Goal: Complete application form

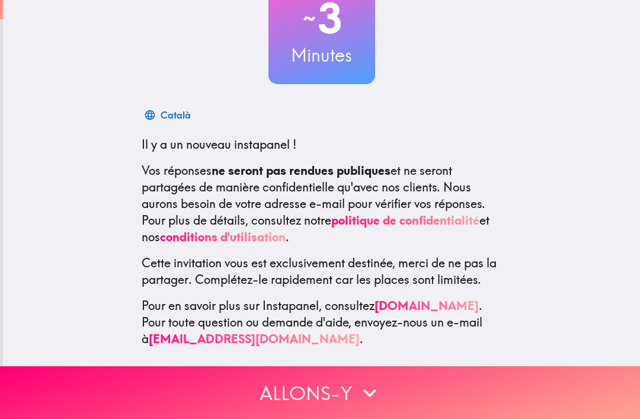
scroll to position [98, 0]
click at [393, 391] on button "Allons-y" at bounding box center [320, 392] width 640 height 53
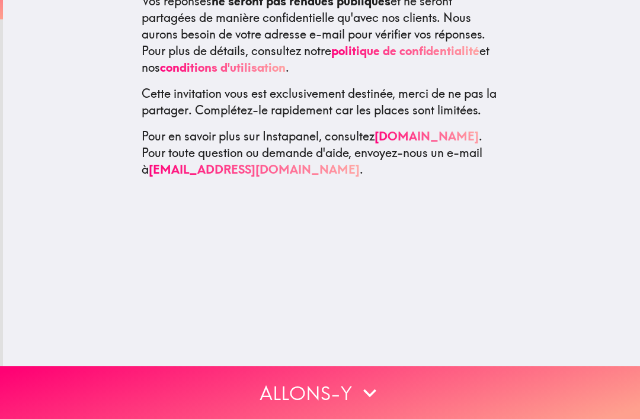
scroll to position [0, 0]
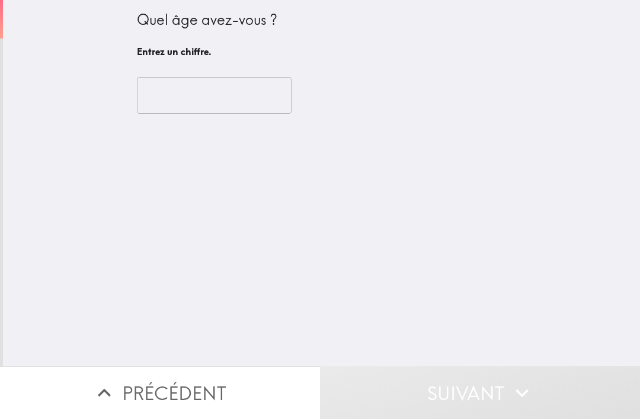
click at [242, 86] on input "number" at bounding box center [214, 95] width 155 height 37
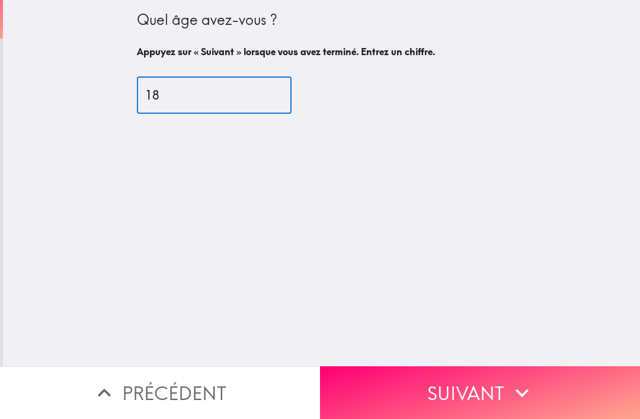
type input "18"
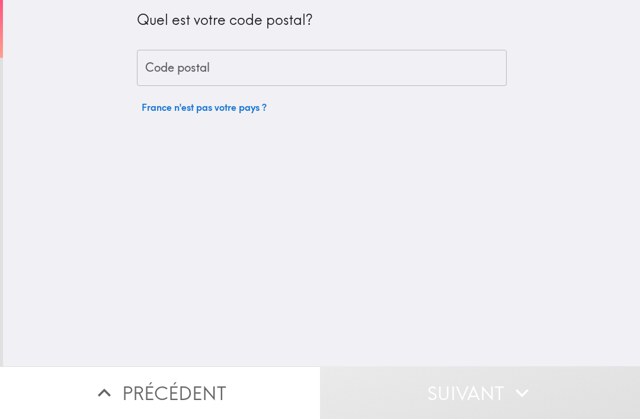
click at [467, 73] on input "Code postal" at bounding box center [322, 68] width 370 height 37
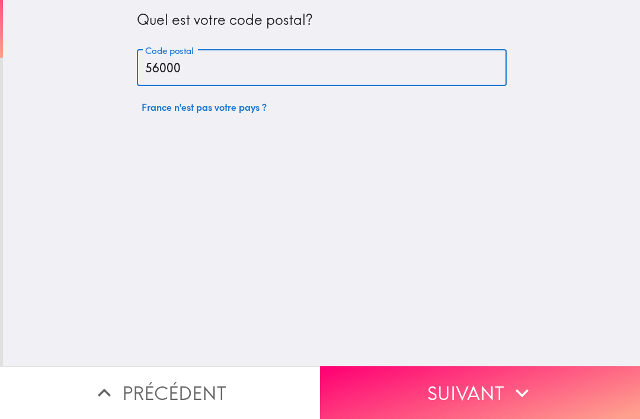
type input "56000"
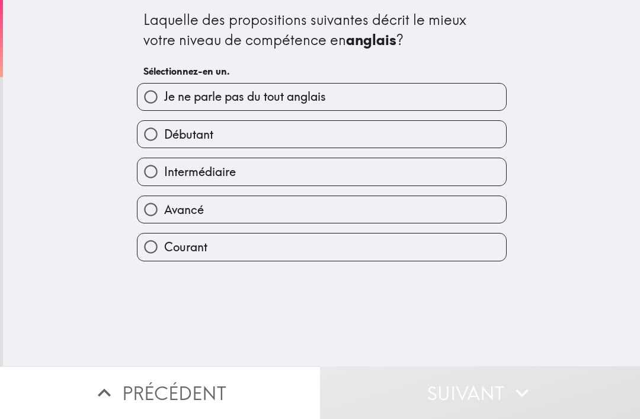
click at [405, 211] on label "Avancé" at bounding box center [321, 209] width 368 height 27
click at [164, 211] on input "Avancé" at bounding box center [150, 209] width 27 height 27
radio input "true"
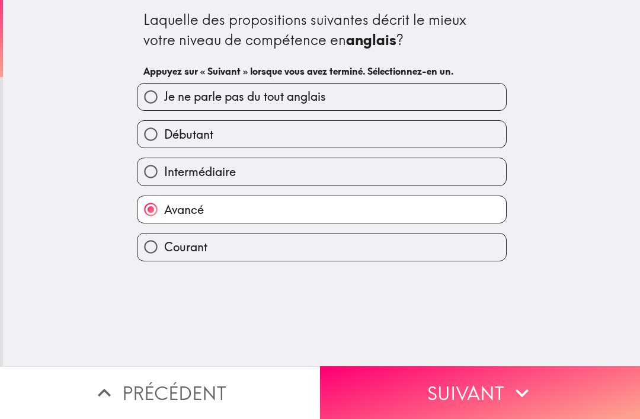
click at [531, 381] on icon "button" at bounding box center [522, 393] width 26 height 26
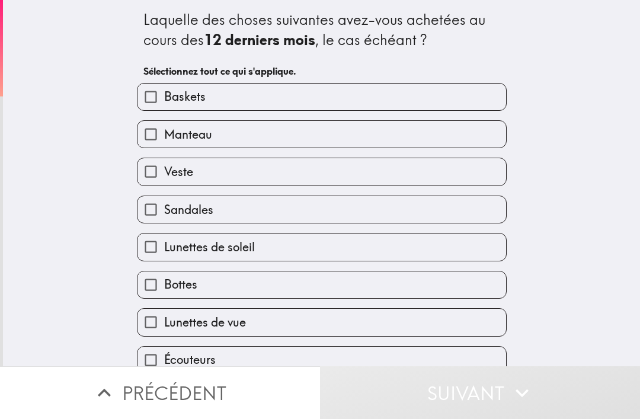
click at [474, 92] on label "Baskets" at bounding box center [321, 97] width 368 height 27
click at [164, 92] on input "Baskets" at bounding box center [150, 97] width 27 height 27
checkbox input "true"
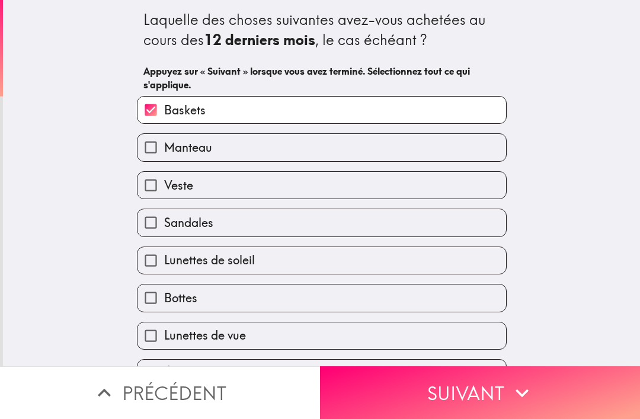
click at [433, 159] on label "Manteau" at bounding box center [321, 147] width 368 height 27
click at [164, 159] on input "Manteau" at bounding box center [150, 147] width 27 height 27
checkbox input "true"
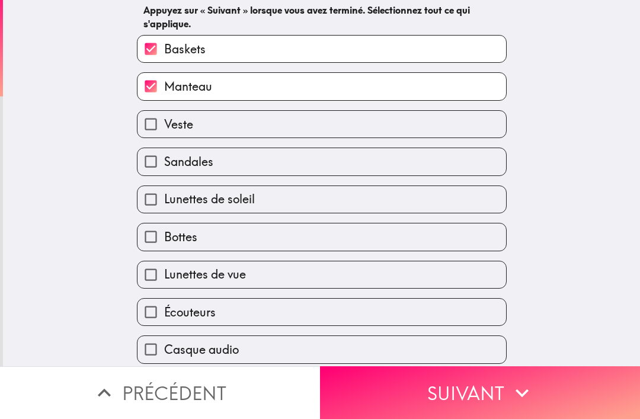
scroll to position [65, 0]
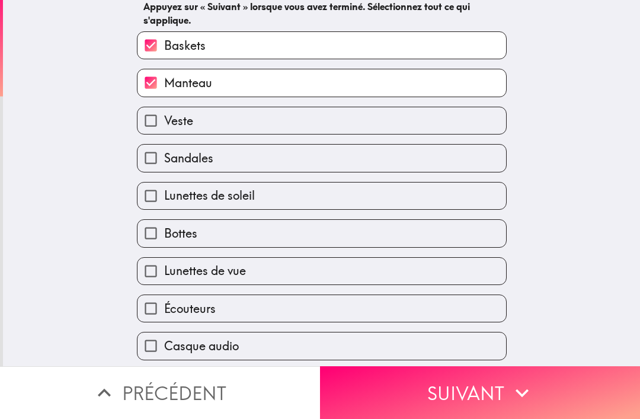
click at [381, 319] on label "Écouteurs" at bounding box center [321, 308] width 368 height 27
click at [164, 319] on input "Écouteurs" at bounding box center [150, 308] width 27 height 27
checkbox input "true"
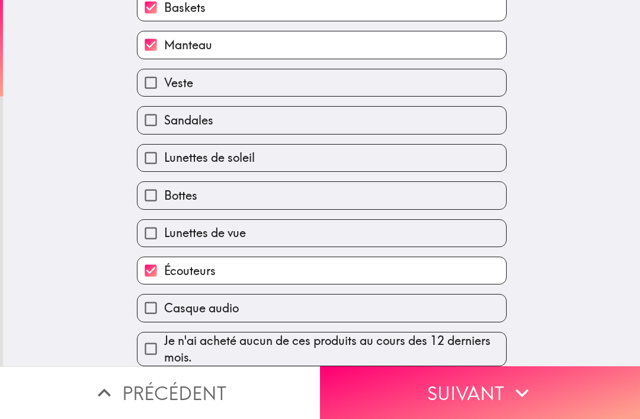
scroll to position [107, 0]
click at [506, 393] on button "Suivant" at bounding box center [480, 392] width 320 height 53
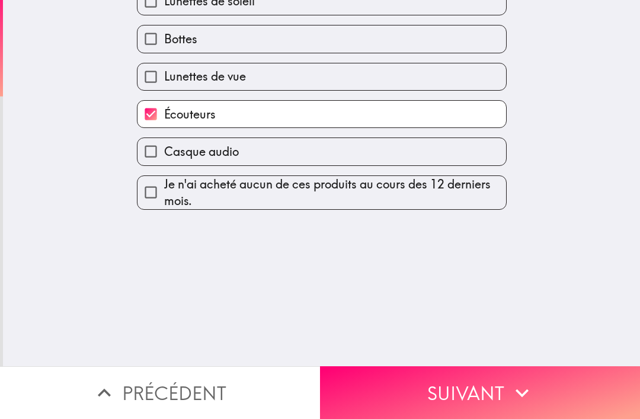
scroll to position [0, 0]
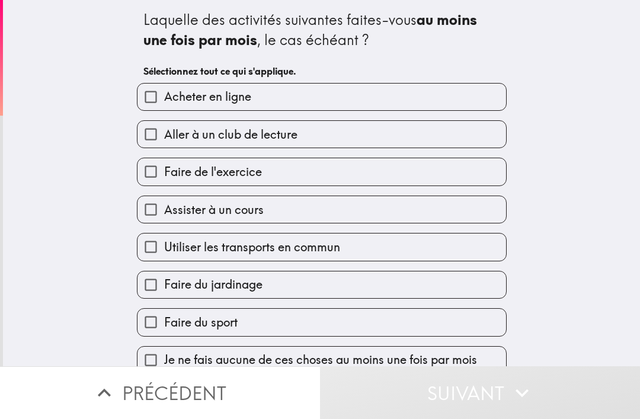
click at [381, 249] on label "Utiliser les transports en commun" at bounding box center [321, 246] width 368 height 27
click at [164, 249] on input "Utiliser les transports en commun" at bounding box center [150, 246] width 27 height 27
checkbox input "true"
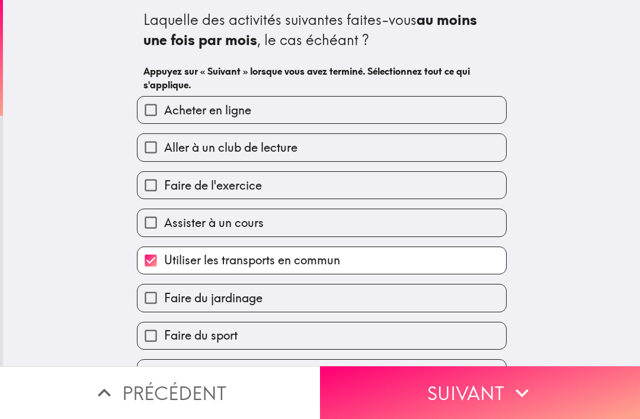
click at [458, 185] on label "Faire de l'exercice" at bounding box center [321, 185] width 368 height 27
click at [164, 185] on input "Faire de l'exercice" at bounding box center [150, 185] width 27 height 27
checkbox input "true"
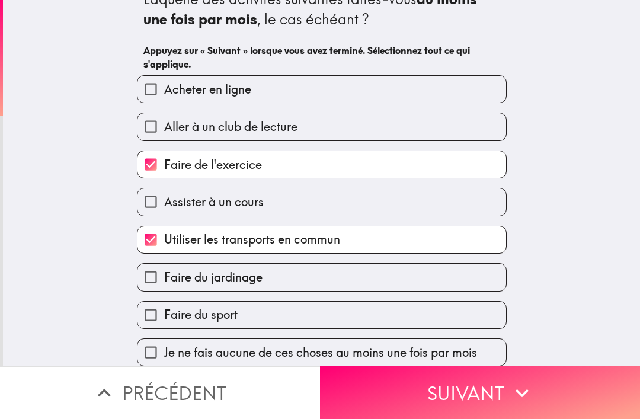
scroll to position [24, 0]
click at [441, 312] on label "Faire du sport" at bounding box center [321, 314] width 368 height 27
click at [164, 312] on input "Faire du sport" at bounding box center [150, 314] width 27 height 27
checkbox input "true"
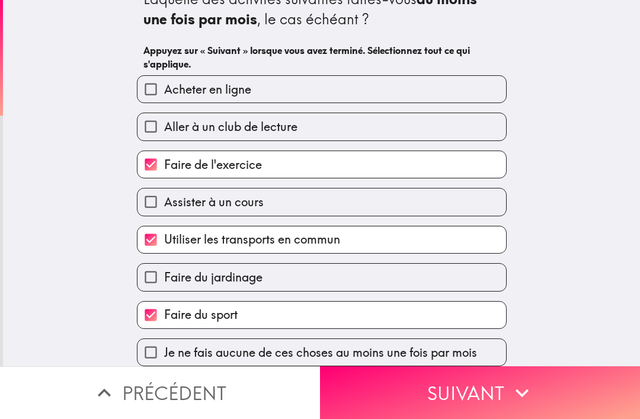
click at [479, 394] on button "Suivant" at bounding box center [480, 392] width 320 height 53
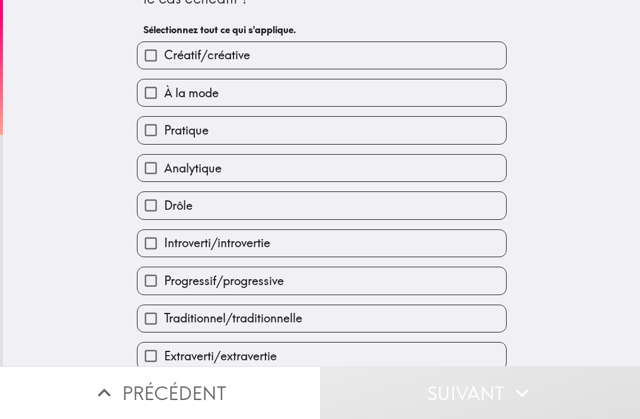
scroll to position [44, 0]
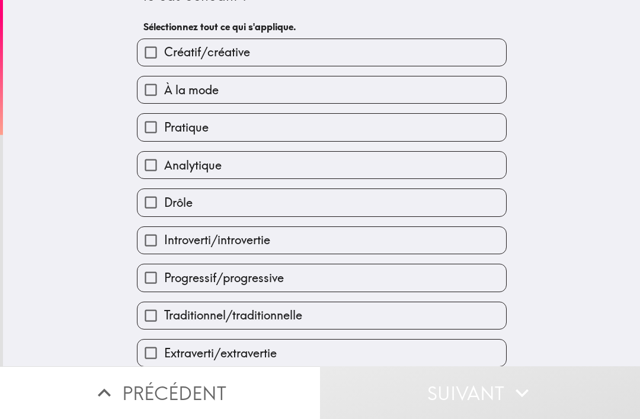
click at [460, 94] on label "À la mode" at bounding box center [321, 89] width 368 height 27
click at [164, 94] on input "À la mode" at bounding box center [150, 89] width 27 height 27
checkbox input "true"
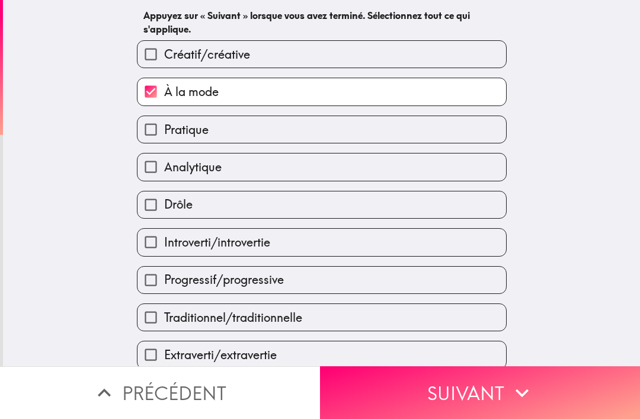
scroll to position [54, 0]
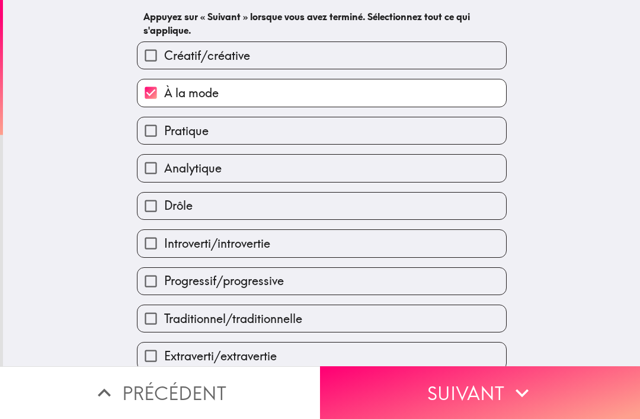
click at [406, 217] on label "Drôle" at bounding box center [321, 205] width 368 height 27
click at [164, 217] on input "Drôle" at bounding box center [150, 205] width 27 height 27
checkbox input "true"
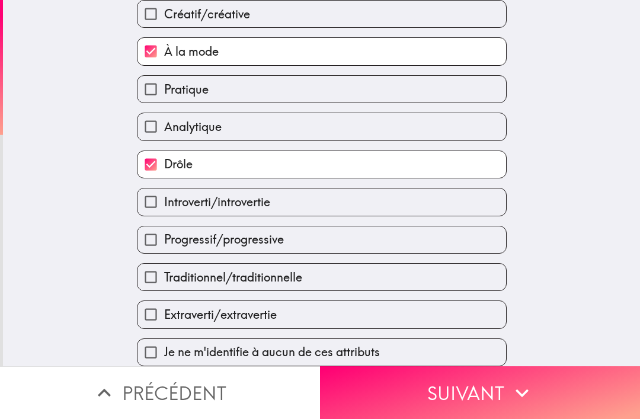
scroll to position [101, 0]
click at [392, 325] on label "Extraverti/extravertie" at bounding box center [321, 314] width 368 height 27
click at [164, 325] on input "Extraverti/extravertie" at bounding box center [150, 314] width 27 height 27
checkbox input "true"
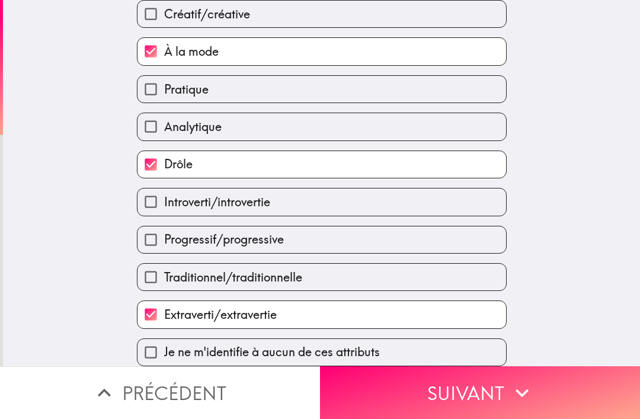
click at [401, 394] on button "Suivant" at bounding box center [480, 392] width 320 height 53
